Goal: Information Seeking & Learning: Find specific page/section

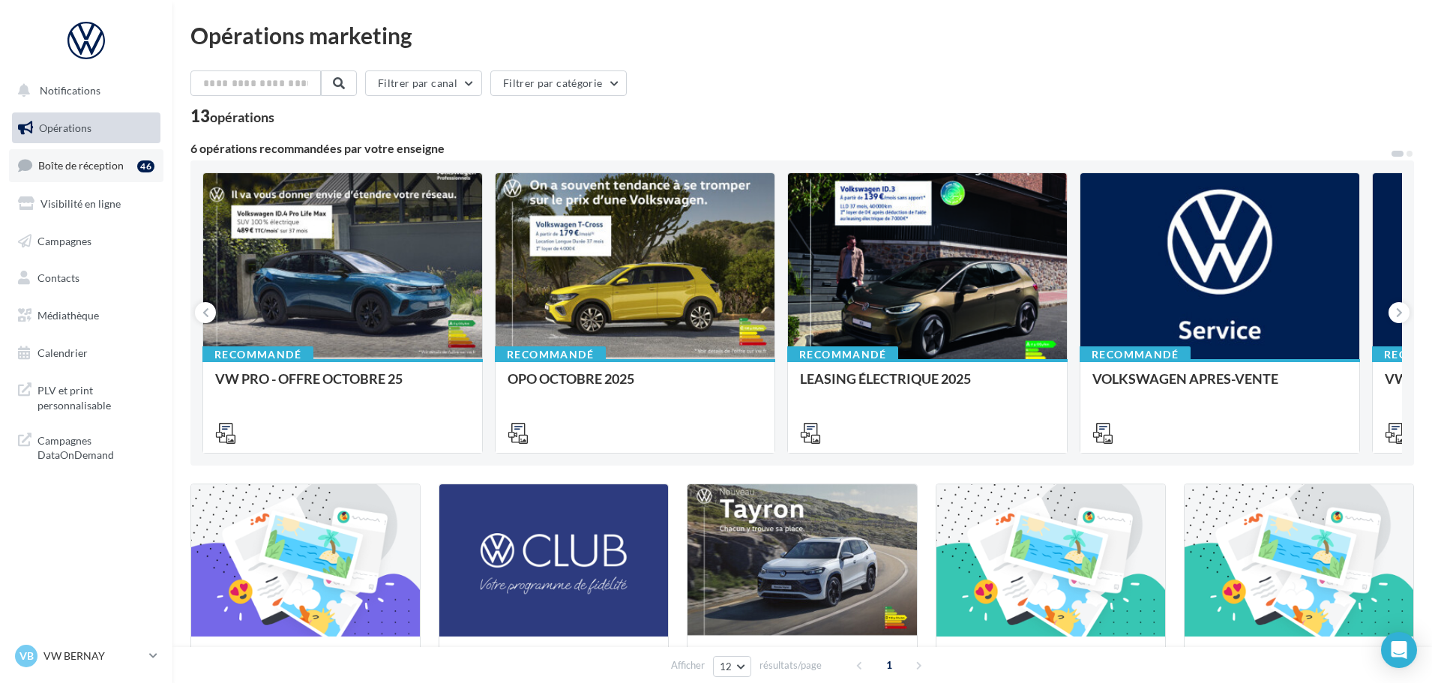
click at [105, 173] on link "Boîte de réception 46" at bounding box center [86, 165] width 154 height 32
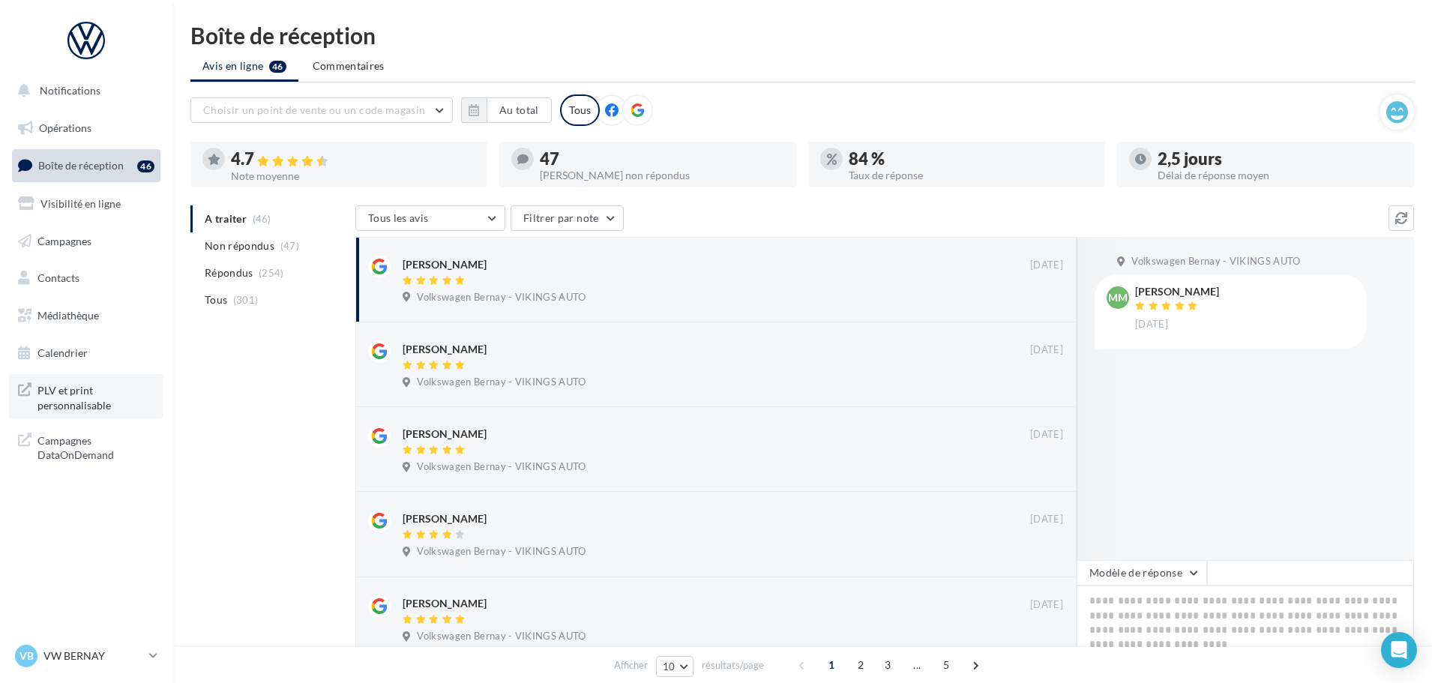
click at [70, 395] on span "PLV et print personnalisable" at bounding box center [95, 396] width 117 height 32
click at [93, 322] on link "Médiathèque" at bounding box center [86, 315] width 154 height 31
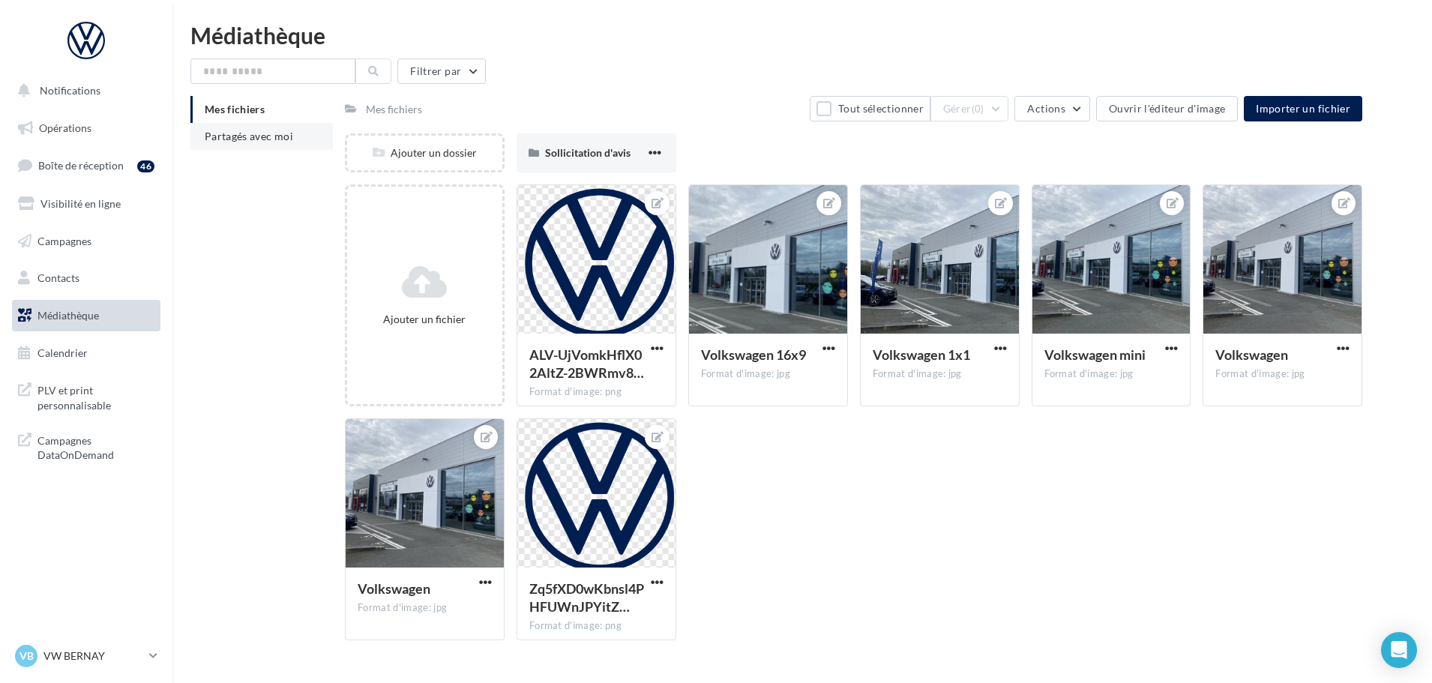
click at [226, 133] on span "Partagés avec moi" at bounding box center [249, 136] width 88 height 13
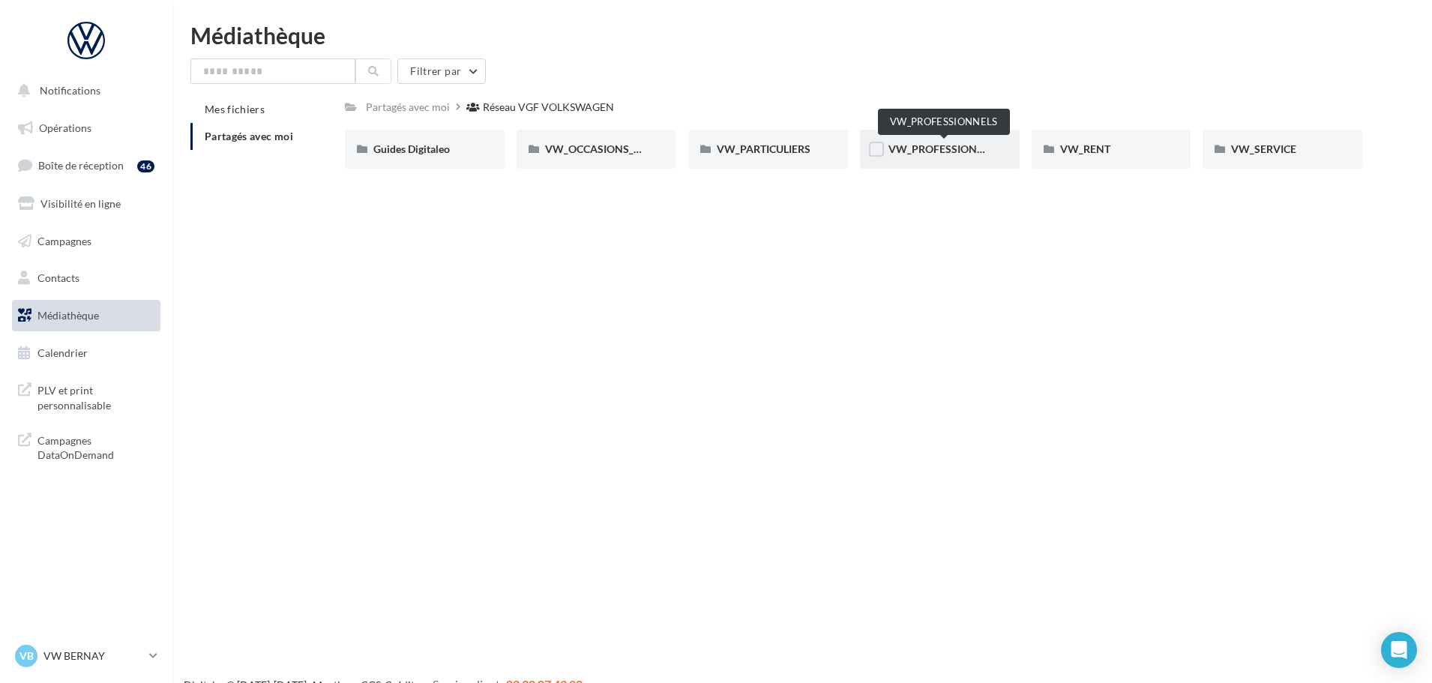
click at [936, 143] on span "VW_PROFESSIONNELS" at bounding box center [945, 148] width 114 height 13
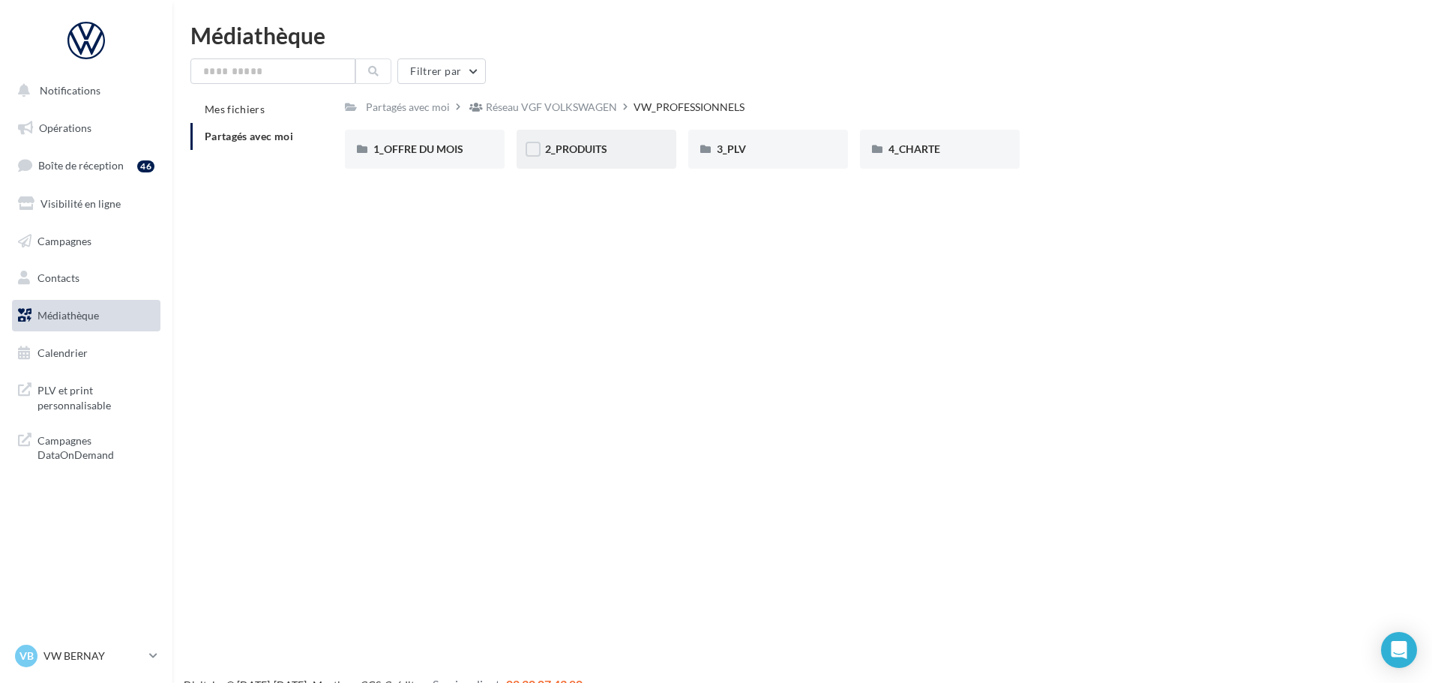
click at [589, 160] on div "2_PRODUITS" at bounding box center [597, 149] width 160 height 39
click at [651, 109] on div "VW_PROFESSIONNELS" at bounding box center [692, 107] width 111 height 15
click at [592, 112] on div "Réseau VGF VOLKSWAGEN" at bounding box center [551, 107] width 131 height 15
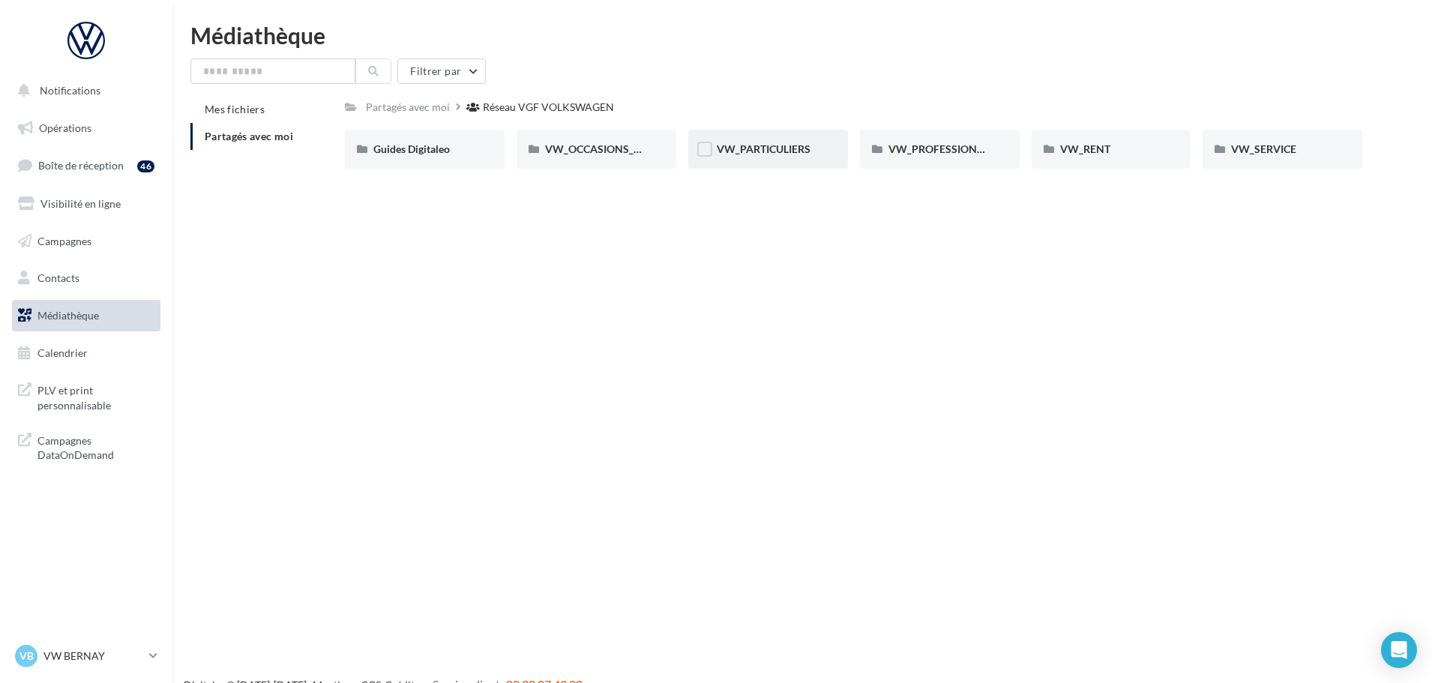
click at [749, 160] on div "VW_PARTICULIERS" at bounding box center [768, 149] width 160 height 39
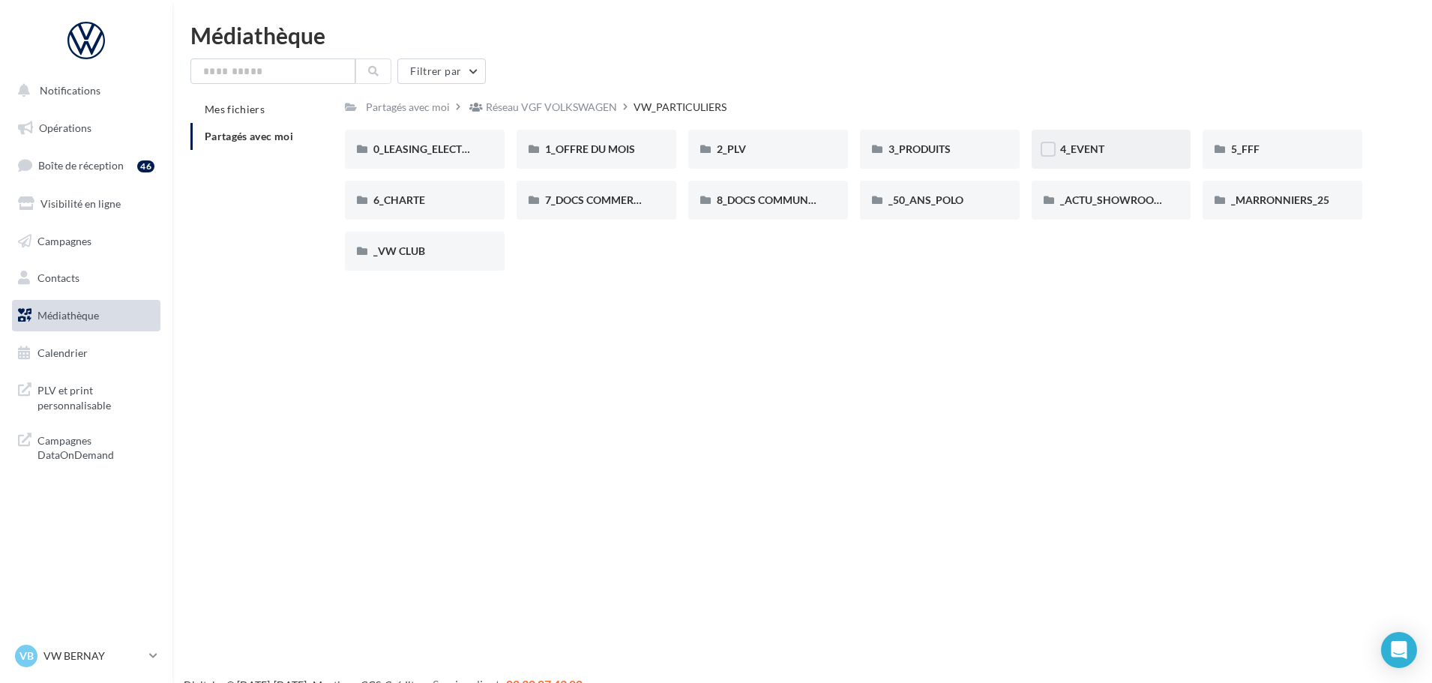
click at [1074, 160] on div "4_EVENT" at bounding box center [1112, 149] width 160 height 39
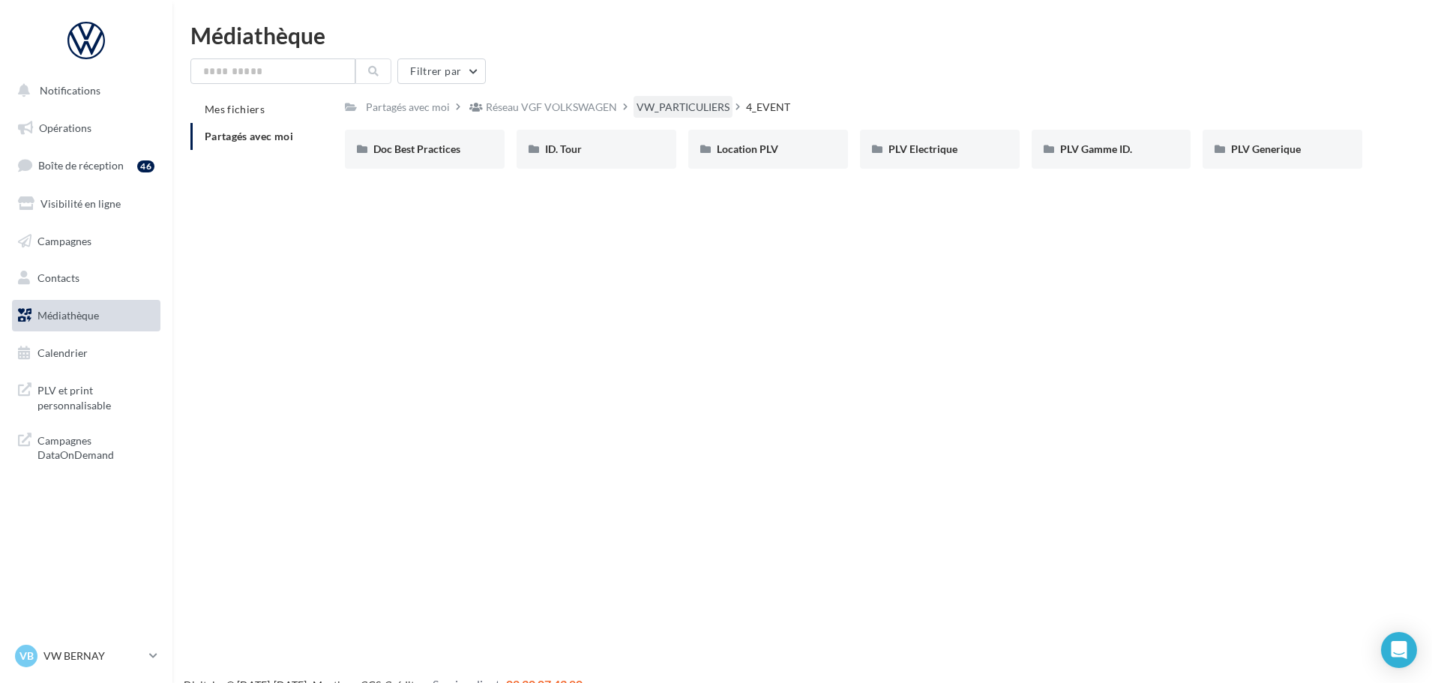
click at [663, 114] on div "VW_PARTICULIERS" at bounding box center [683, 107] width 93 height 15
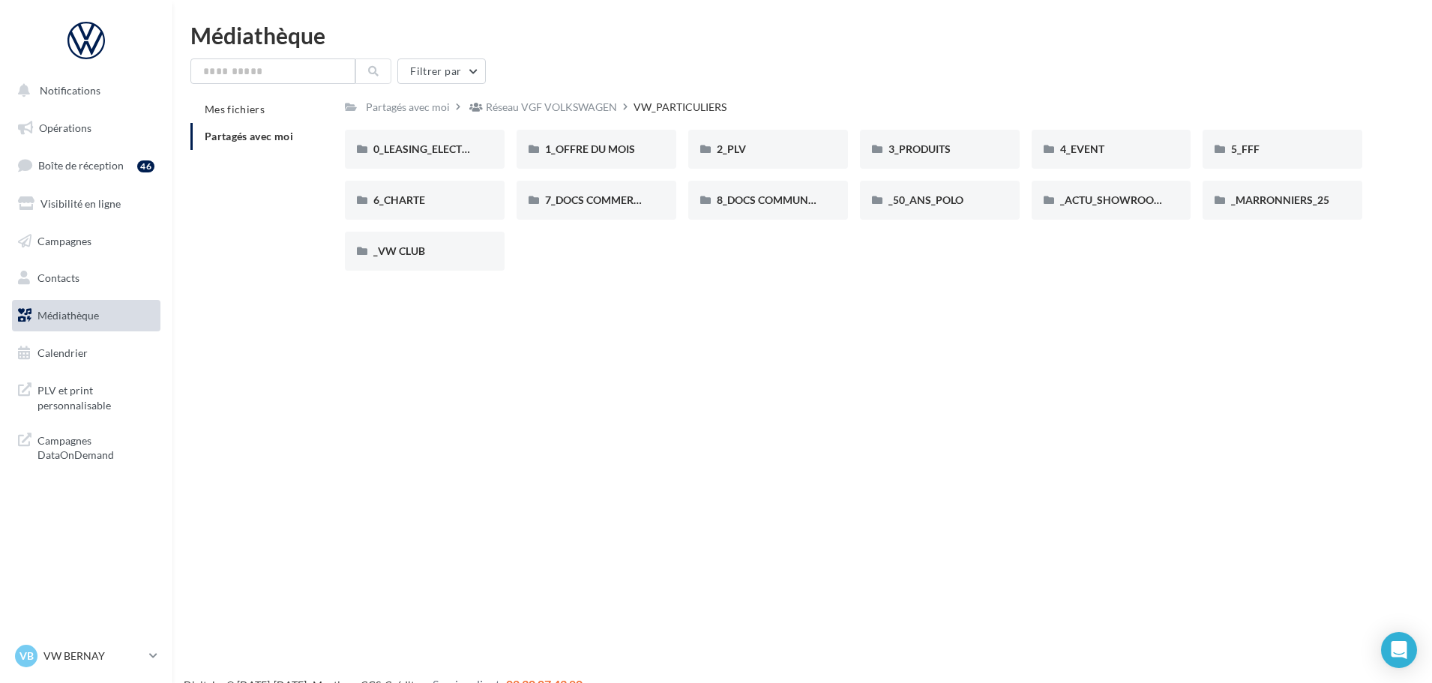
click at [1198, 202] on div "_ACTU_SHOWROOM _ACTU_SHOWROOM" at bounding box center [1118, 200] width 172 height 39
click at [1254, 200] on span "_MARRONNIERS_25" at bounding box center [1280, 199] width 98 height 13
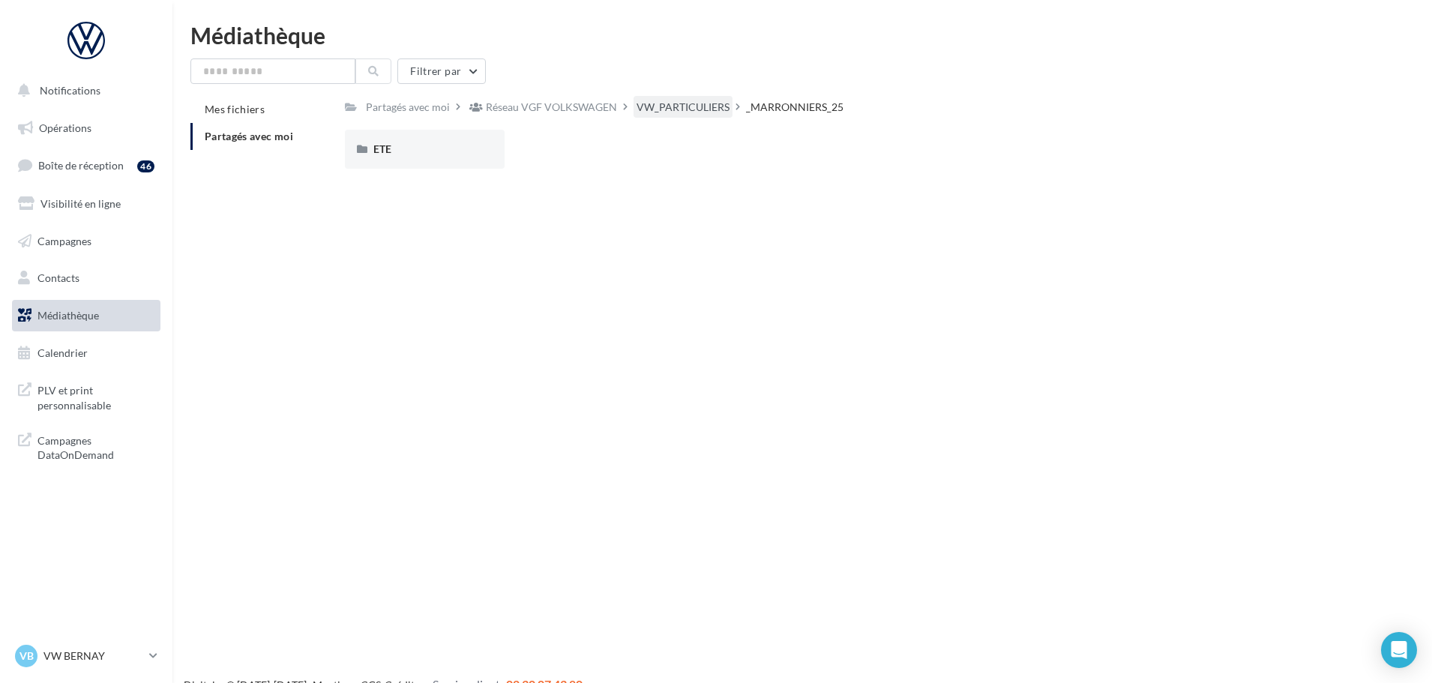
click at [663, 108] on div "VW_PARTICULIERS" at bounding box center [683, 107] width 93 height 15
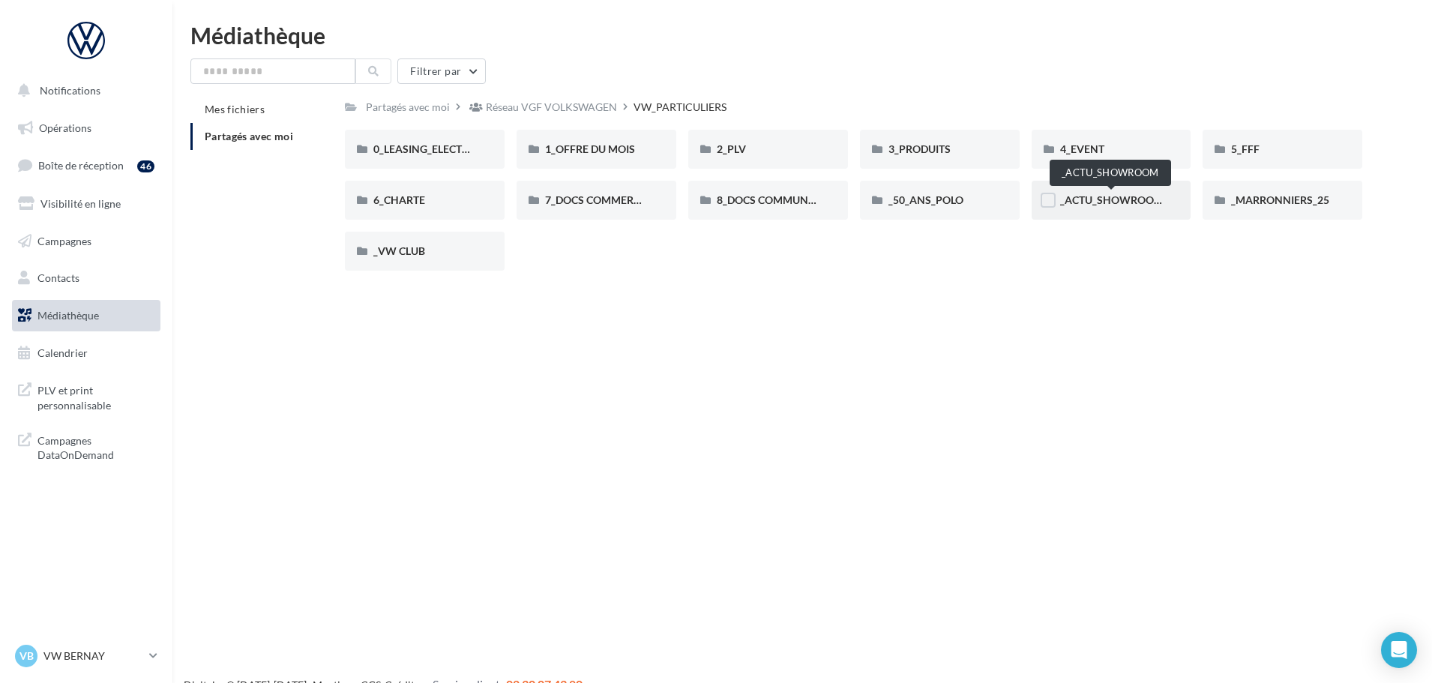
click at [1074, 203] on span "_ACTU_SHOWROOM" at bounding box center [1111, 199] width 103 height 13
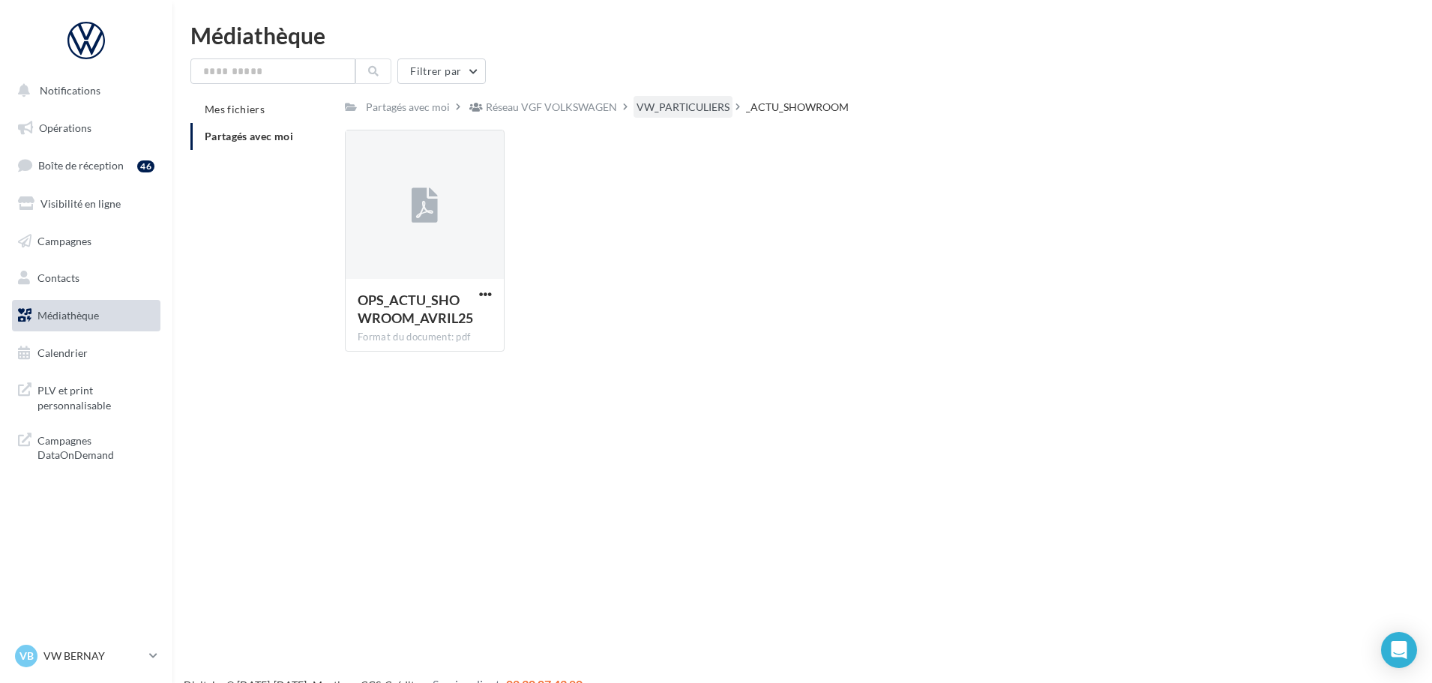
click at [649, 107] on div "VW_PARTICULIERS" at bounding box center [683, 107] width 93 height 15
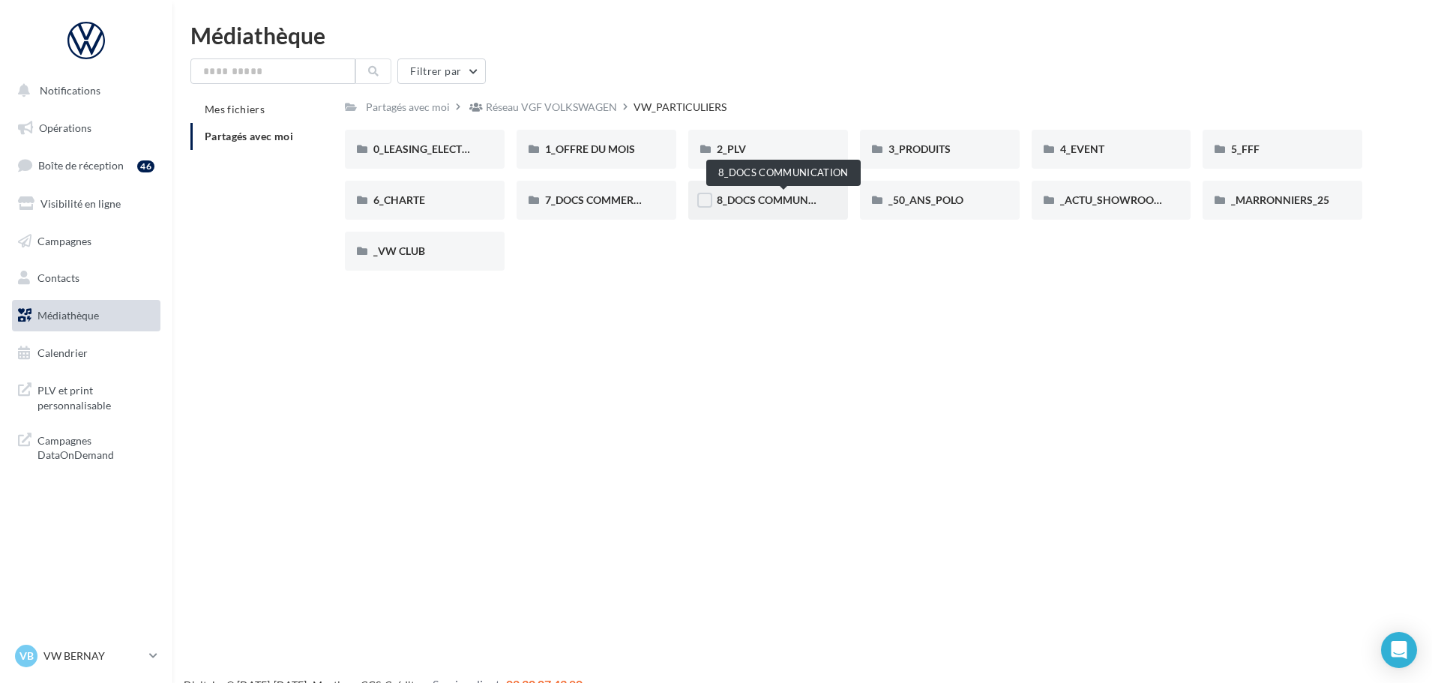
click at [765, 204] on span "8_DOCS COMMUNICATION" at bounding box center [783, 199] width 133 height 13
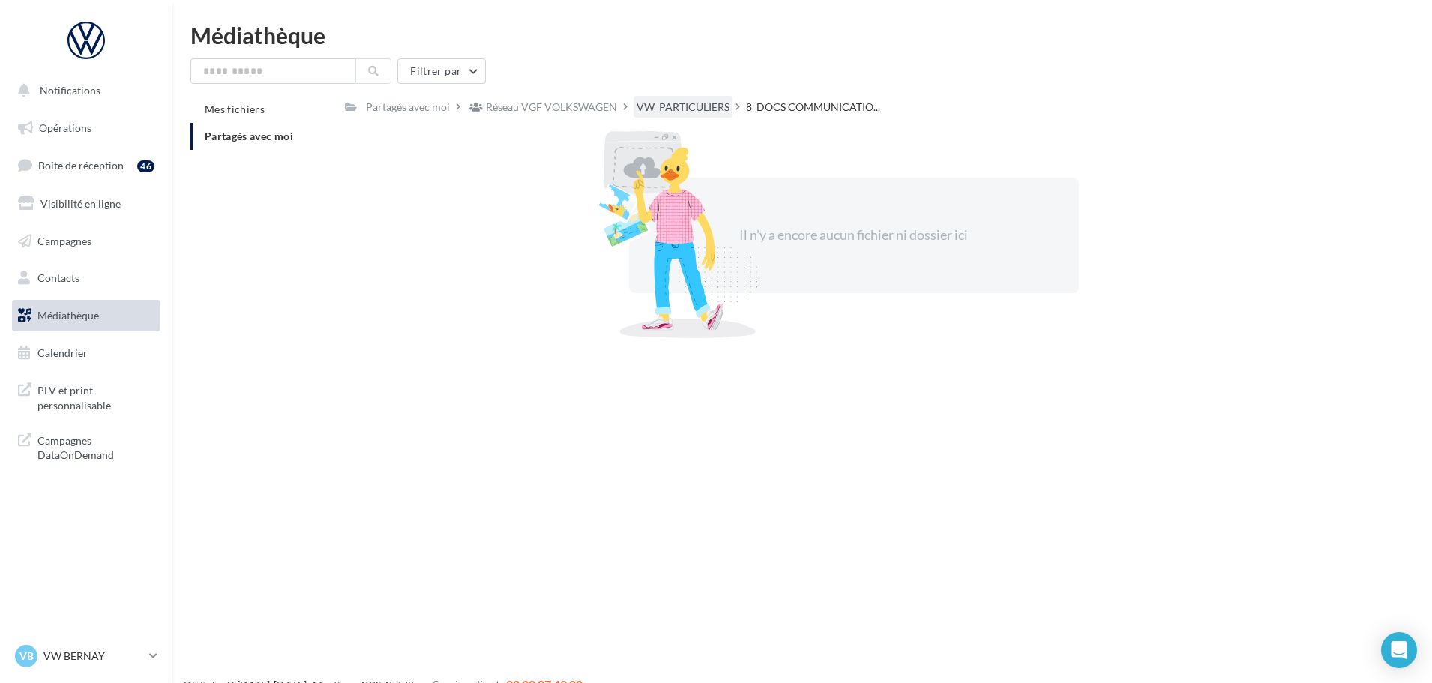
click at [683, 101] on div "VW_PARTICULIERS" at bounding box center [683, 107] width 93 height 15
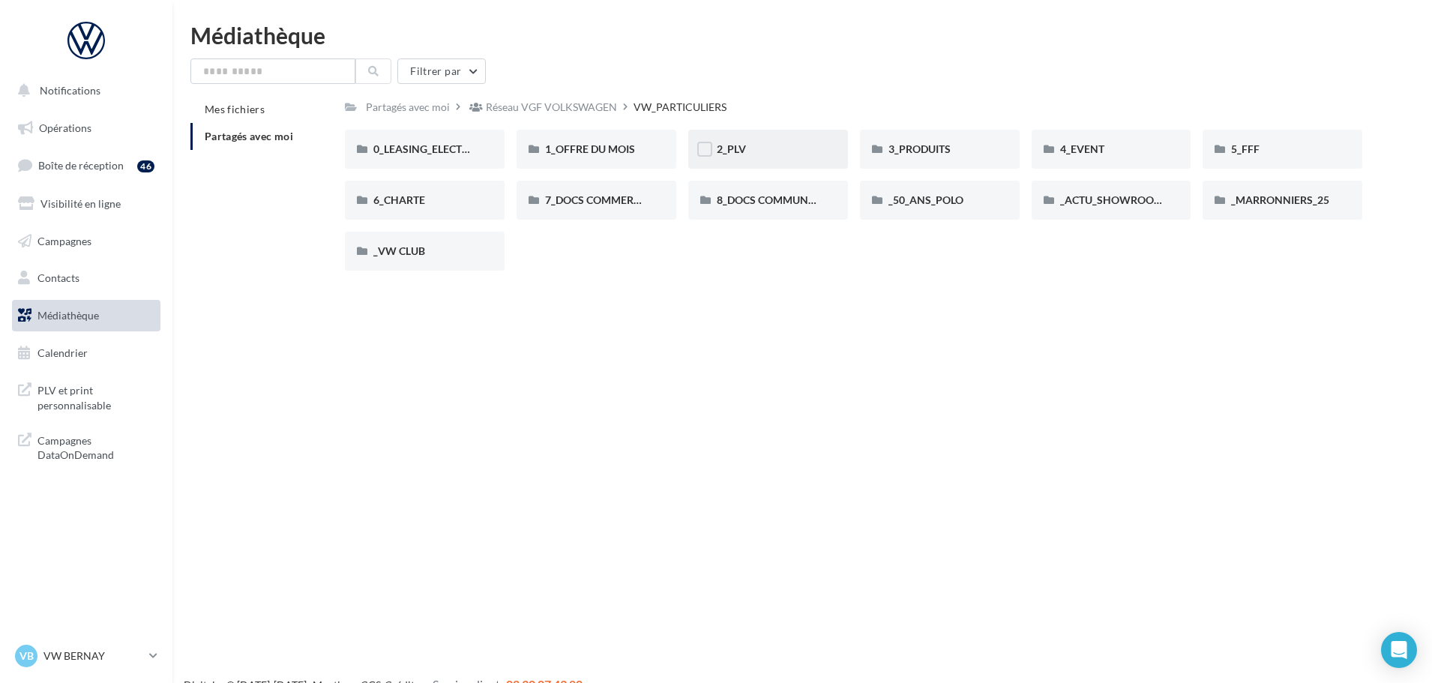
click at [767, 149] on div "2_PLV" at bounding box center [768, 149] width 103 height 15
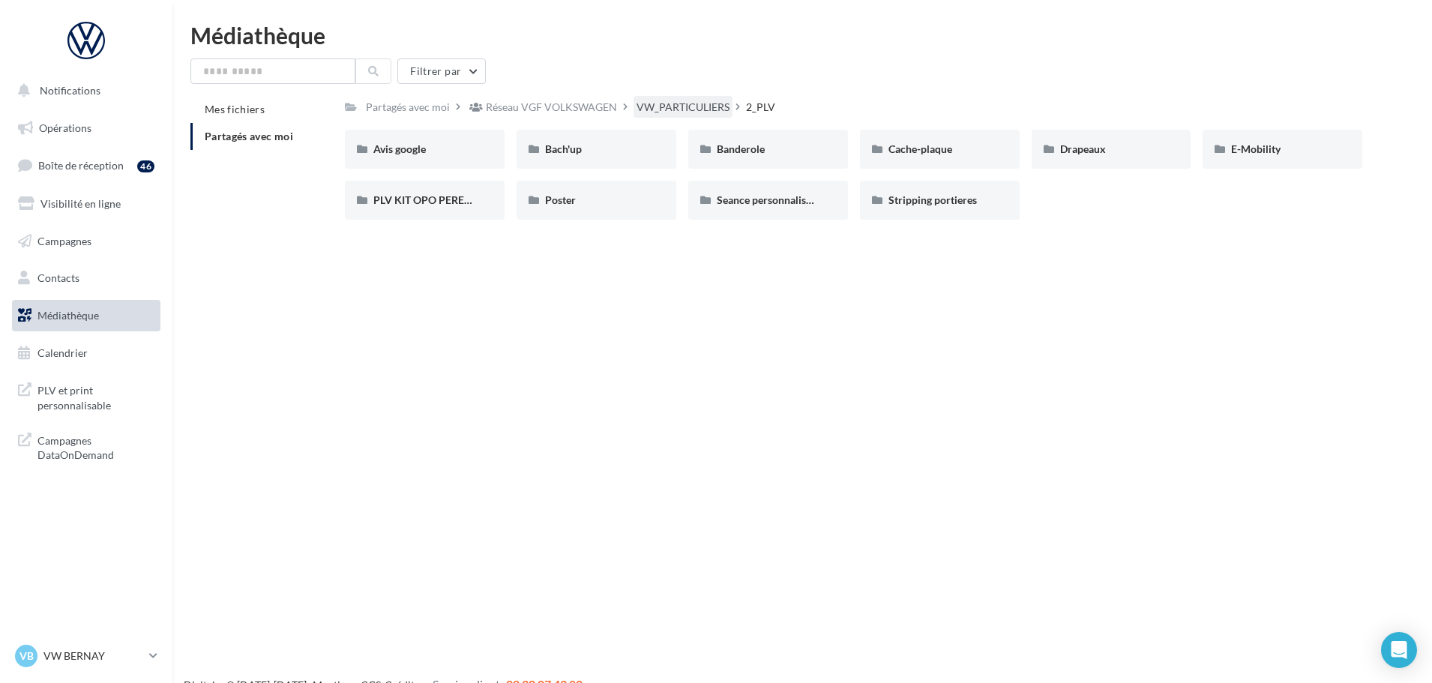
click at [688, 107] on div "VW_PARTICULIERS" at bounding box center [683, 107] width 93 height 15
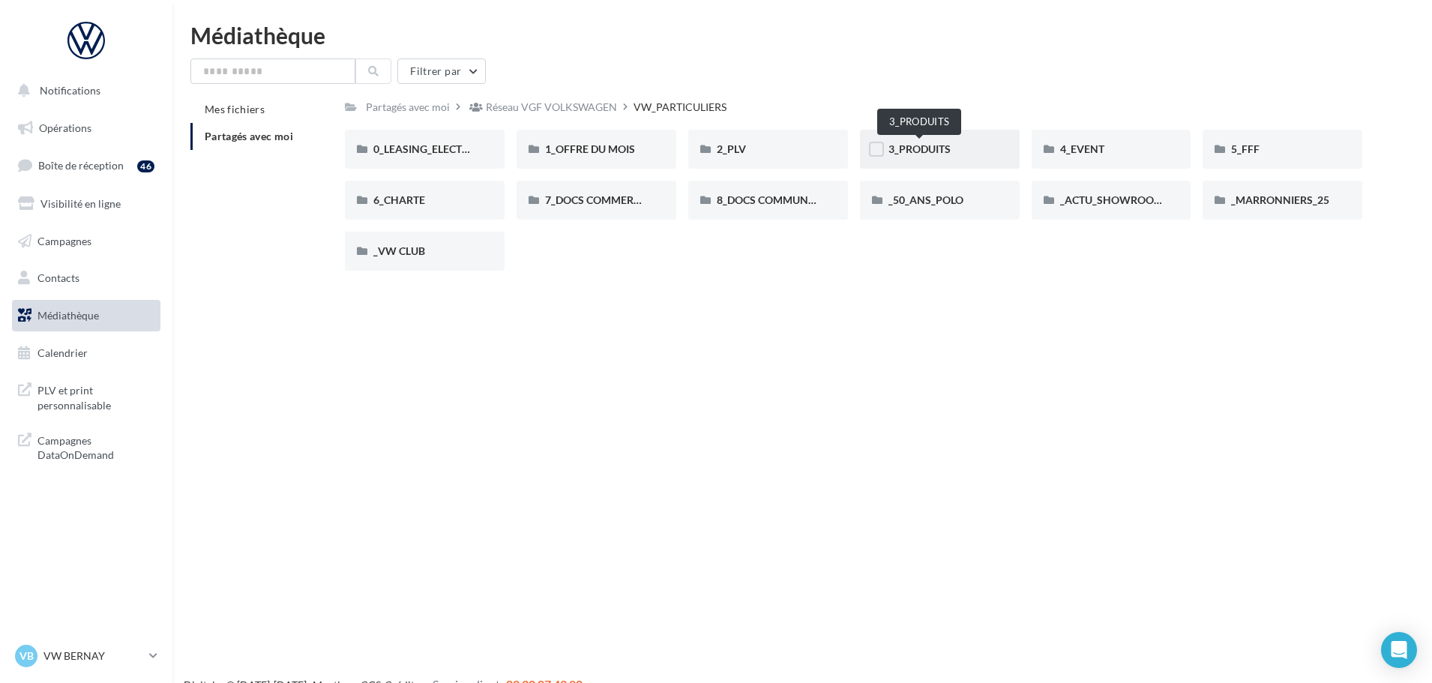
click at [928, 152] on span "3_PRODUITS" at bounding box center [919, 148] width 62 height 13
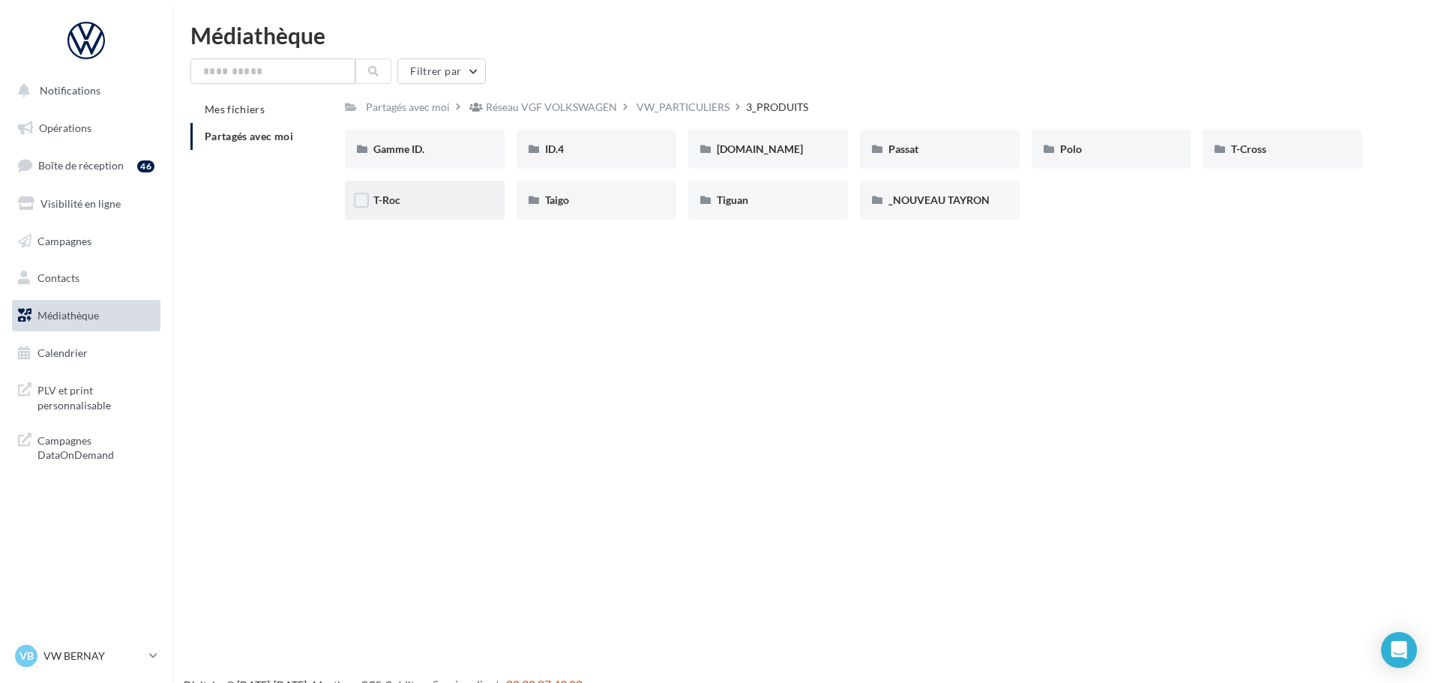
click at [416, 213] on div "T-Roc" at bounding box center [425, 200] width 160 height 39
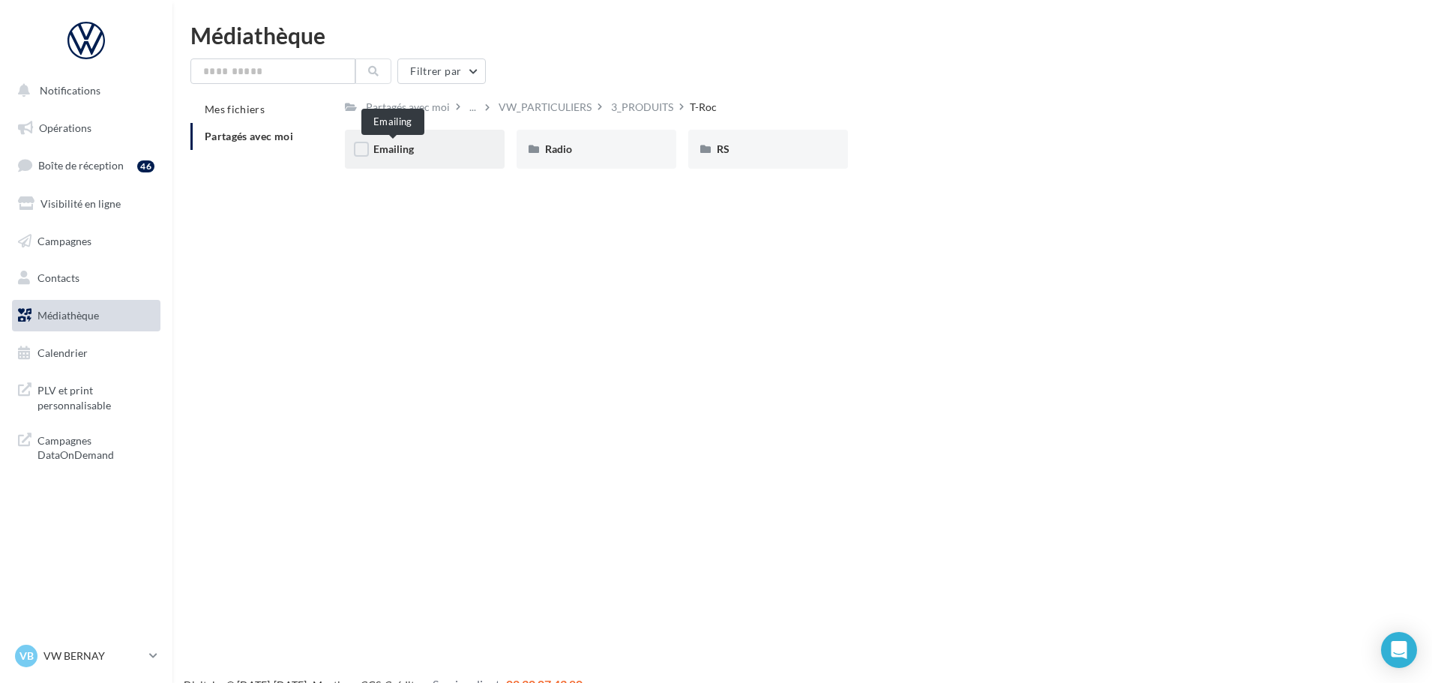
click at [386, 149] on span "Emailing" at bounding box center [393, 148] width 40 height 13
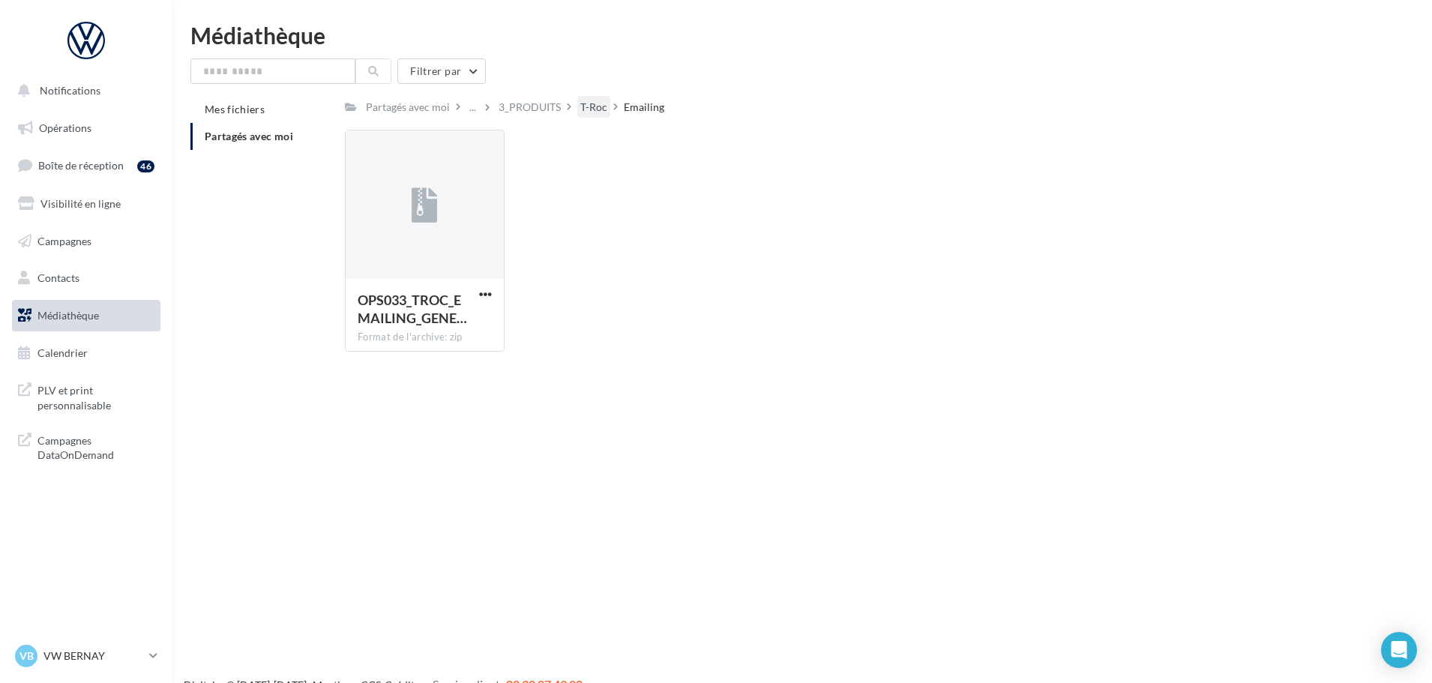
click at [597, 114] on div "T-Roc" at bounding box center [593, 107] width 27 height 15
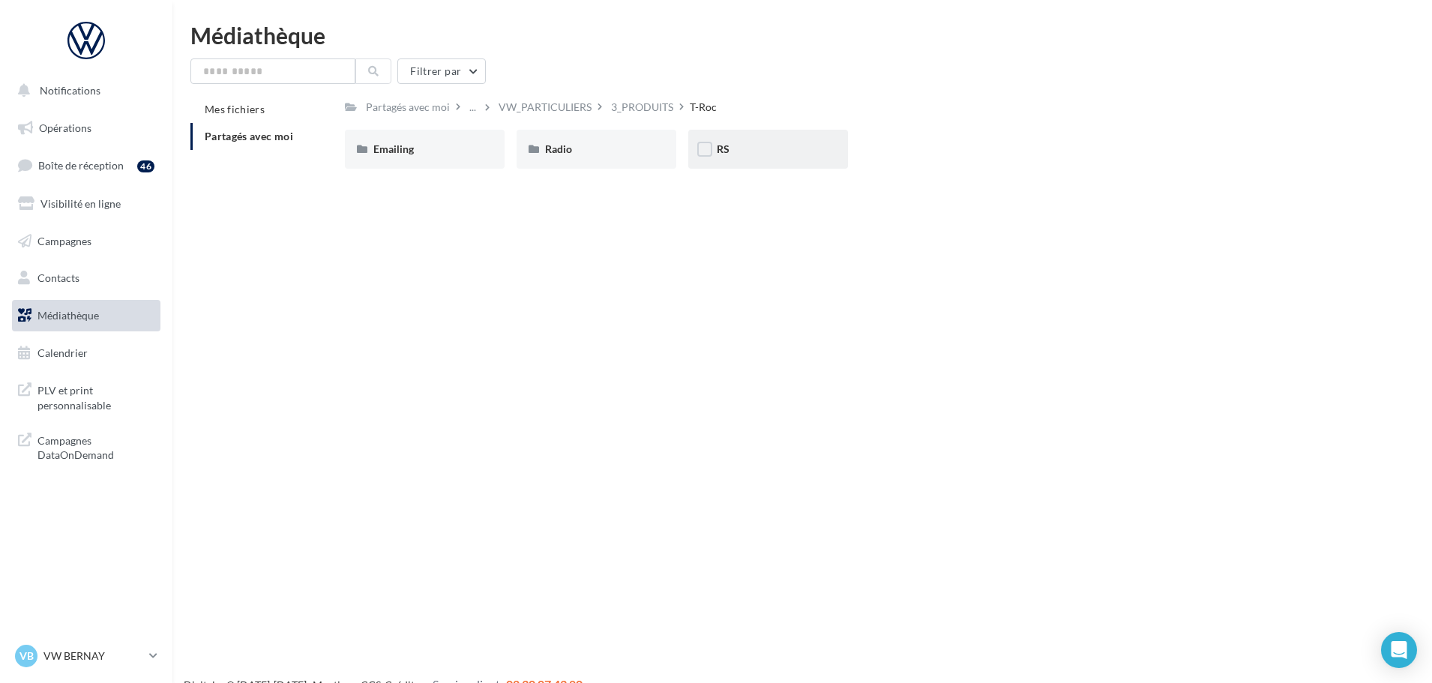
click at [811, 151] on div "RS" at bounding box center [768, 149] width 103 height 15
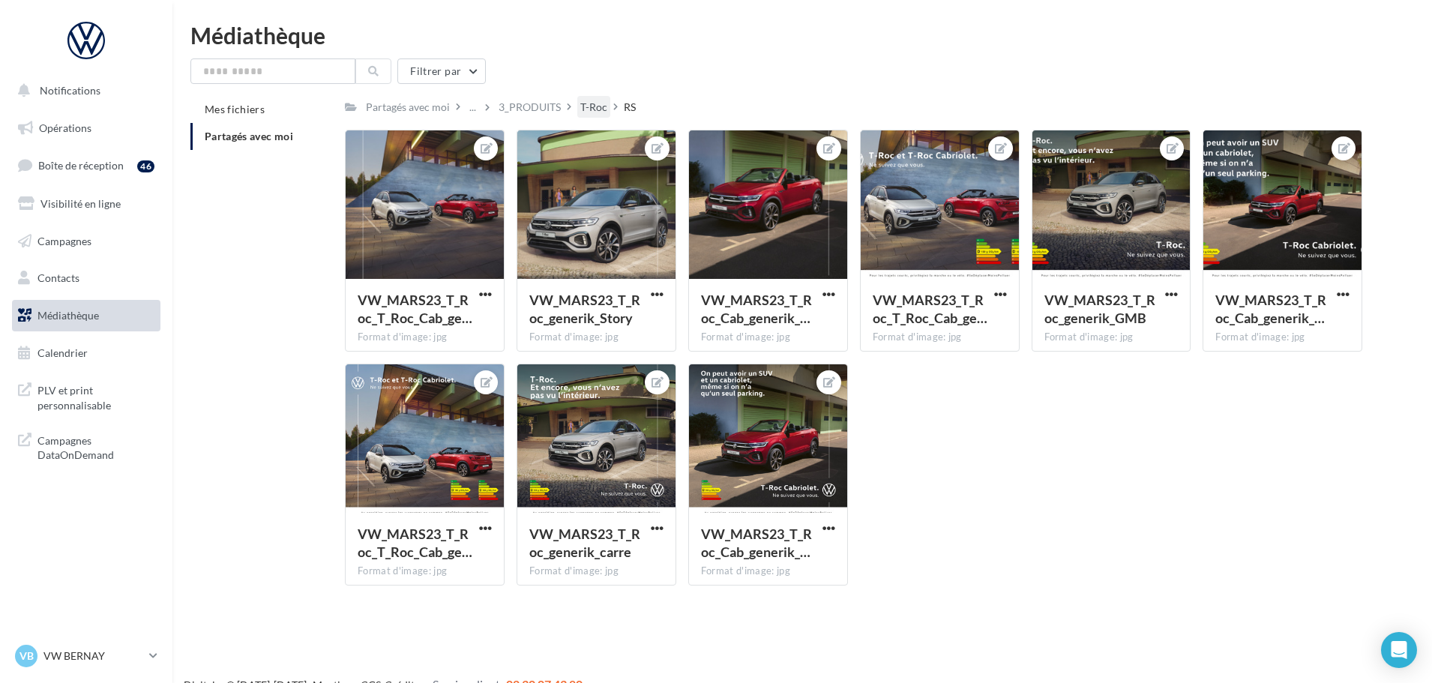
click at [580, 107] on div "T-Roc" at bounding box center [593, 107] width 27 height 15
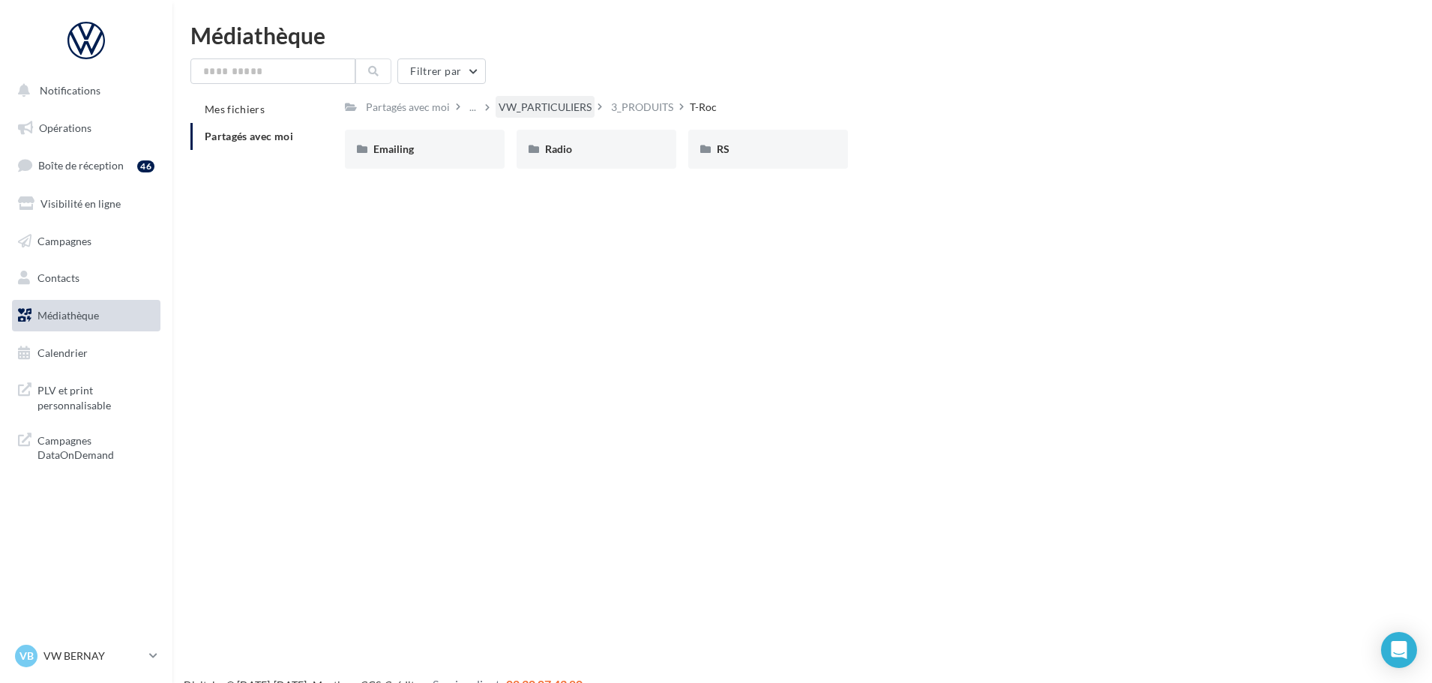
click at [519, 103] on div "VW_PARTICULIERS" at bounding box center [545, 107] width 93 height 15
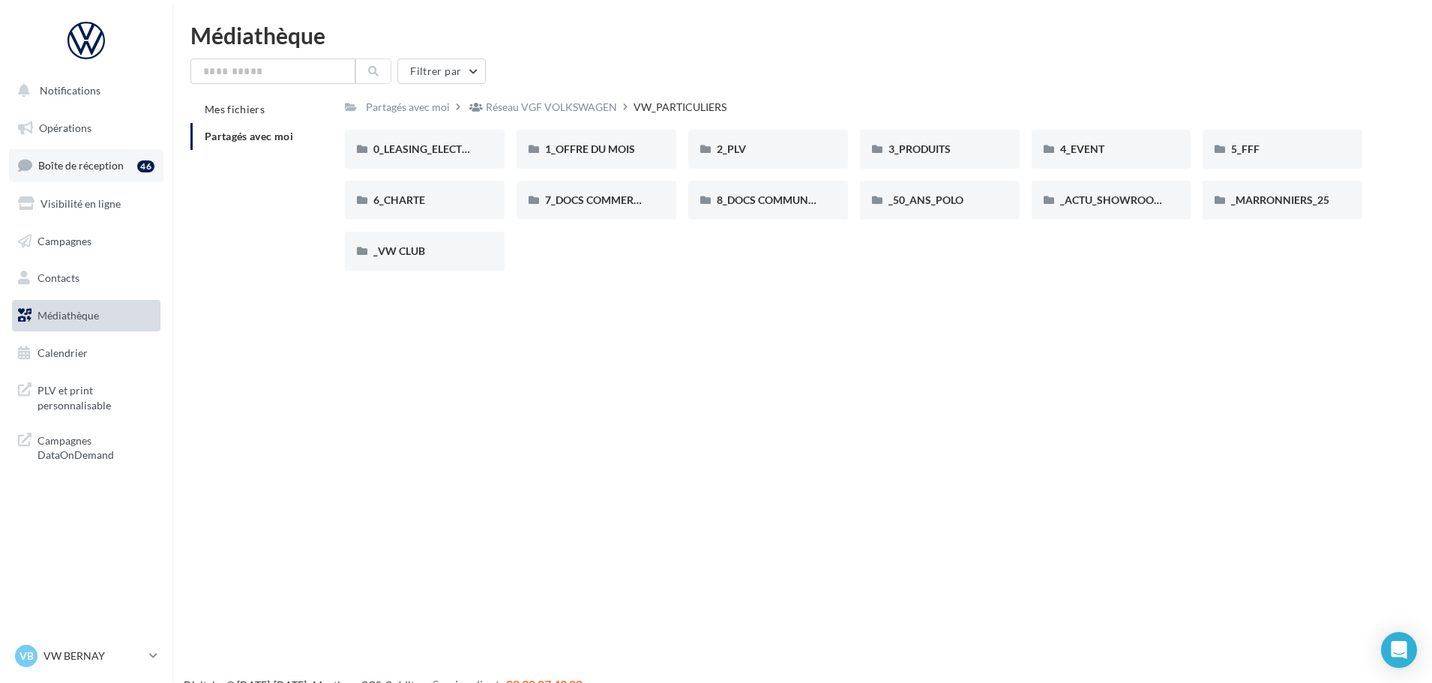
click at [86, 172] on span "Boîte de réception" at bounding box center [80, 165] width 85 height 13
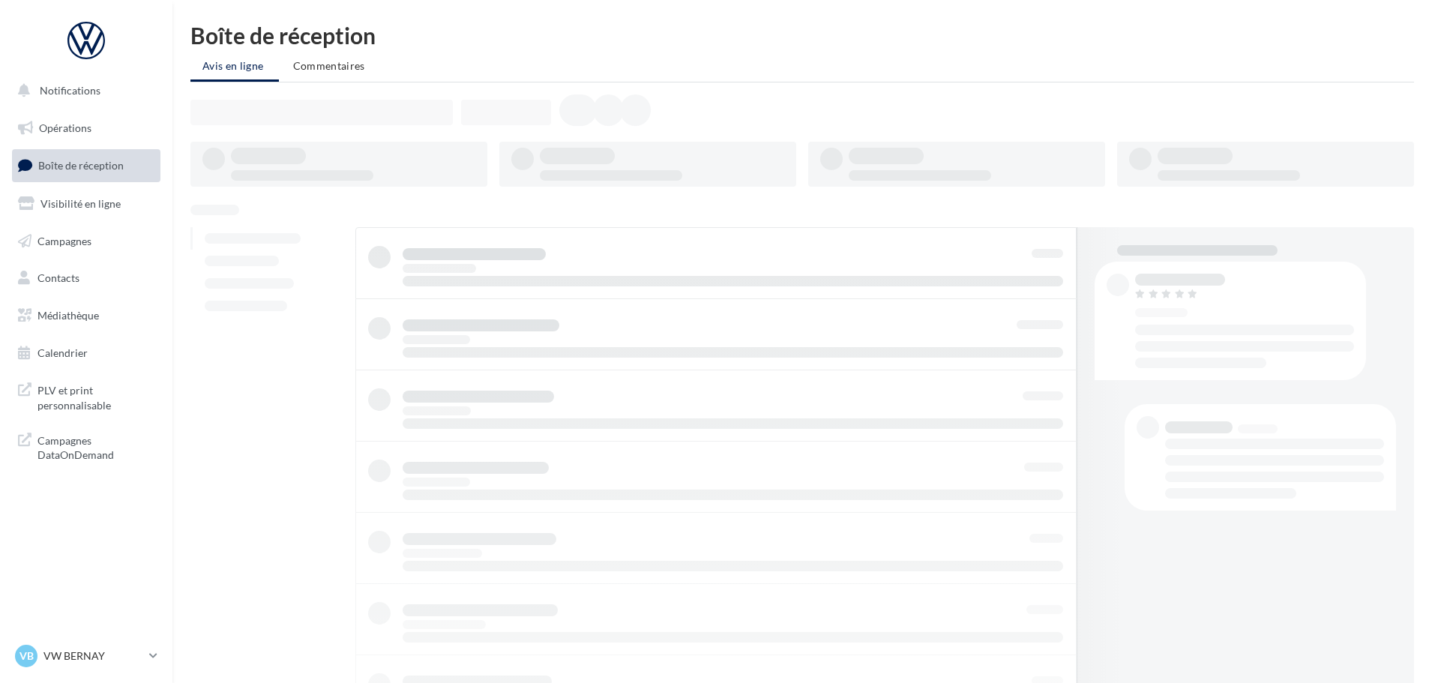
click at [86, 653] on p "VW BERNAY" at bounding box center [93, 656] width 100 height 15
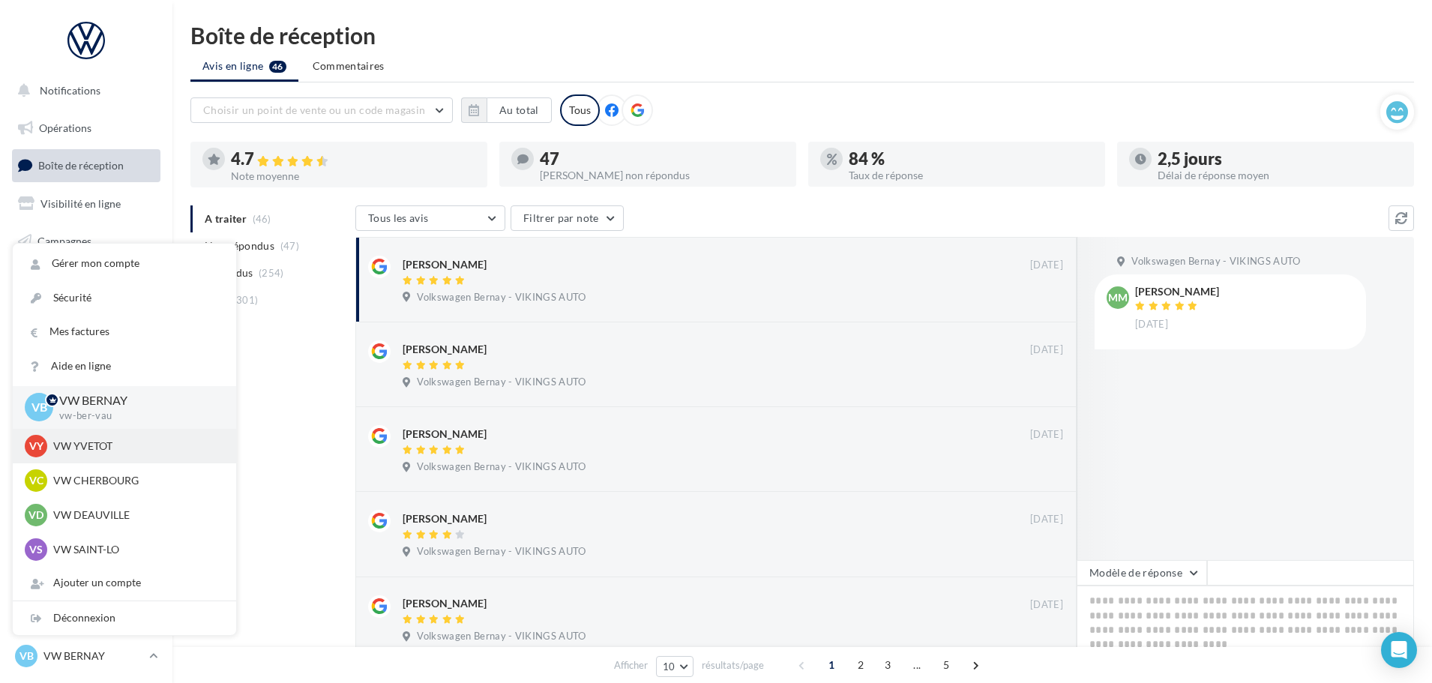
click at [74, 447] on p "VW YVETOT" at bounding box center [135, 446] width 165 height 15
